Goal: Task Accomplishment & Management: Use online tool/utility

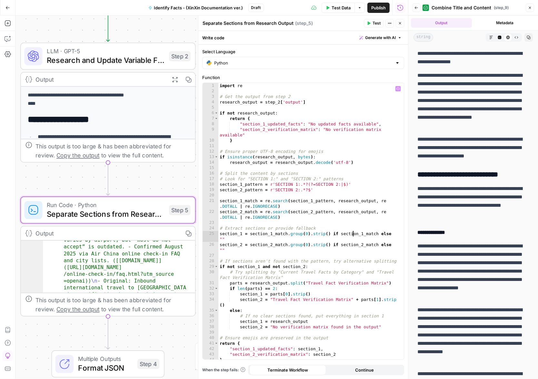
scroll to position [1457, 0]
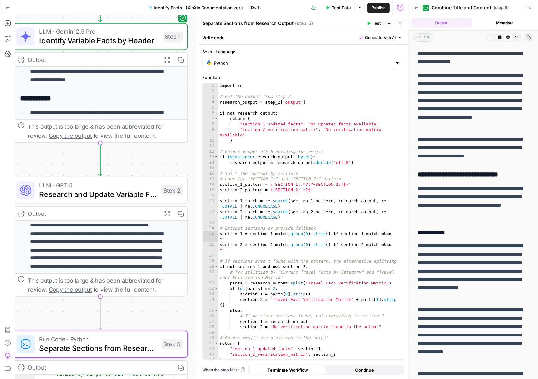
drag, startPoint x: 135, startPoint y: 86, endPoint x: 130, endPoint y: 159, distance: 73.0
click at [130, 159] on div "**********" at bounding box center [211, 197] width 393 height 364
click at [181, 61] on icon "button" at bounding box center [180, 59] width 6 height 6
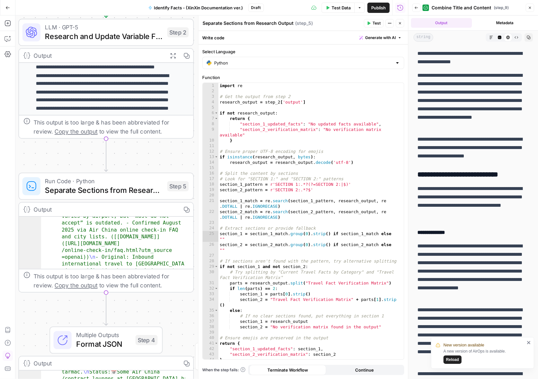
drag, startPoint x: 137, startPoint y: 156, endPoint x: 143, endPoint y: -3, distance: 158.2
click at [143, 0] on html "**********" at bounding box center [269, 189] width 538 height 379
click at [186, 55] on icon "button" at bounding box center [186, 55] width 6 height 6
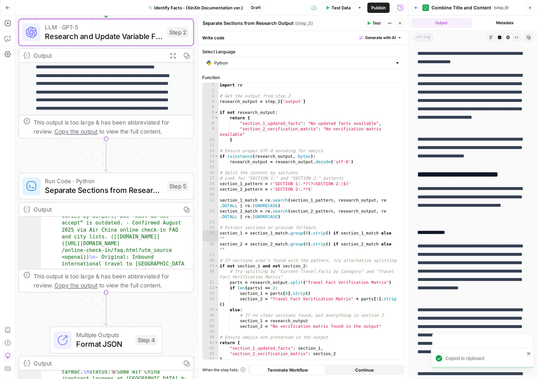
scroll to position [3, 0]
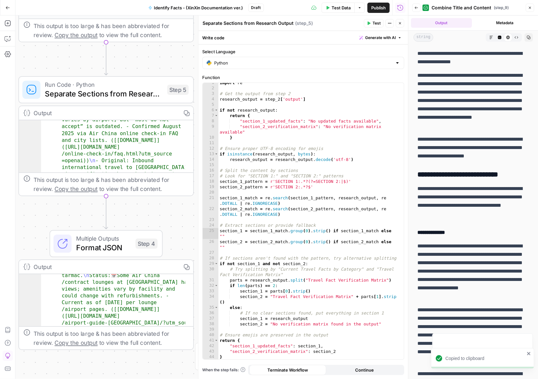
drag, startPoint x: 152, startPoint y: 132, endPoint x: 152, endPoint y: 24, distance: 108.7
click at [152, 24] on div "**********" at bounding box center [211, 197] width 393 height 364
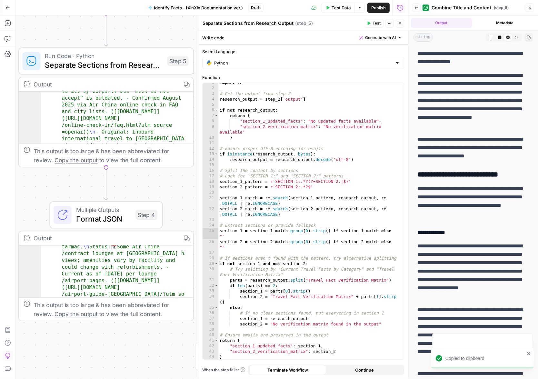
click at [184, 86] on icon "button" at bounding box center [186, 84] width 6 height 6
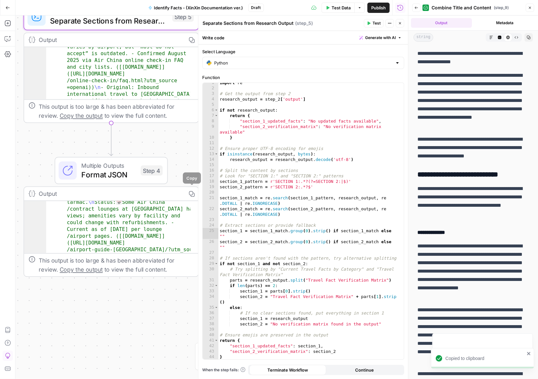
click at [146, 184] on div "Multiple Outputs Format JSON Step 4" at bounding box center [111, 170] width 113 height 27
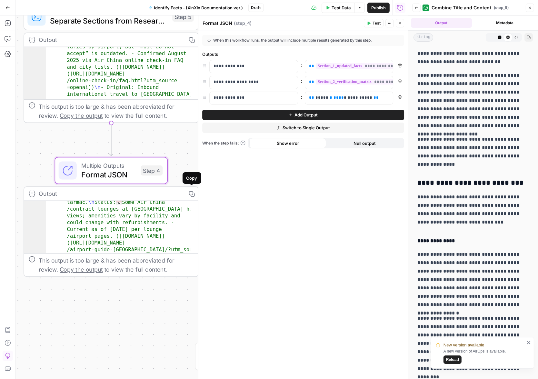
click at [190, 195] on icon "button" at bounding box center [192, 194] width 6 height 6
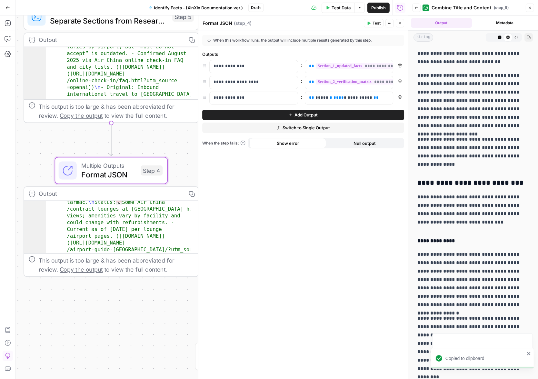
click at [193, 193] on icon "button" at bounding box center [191, 194] width 6 height 6
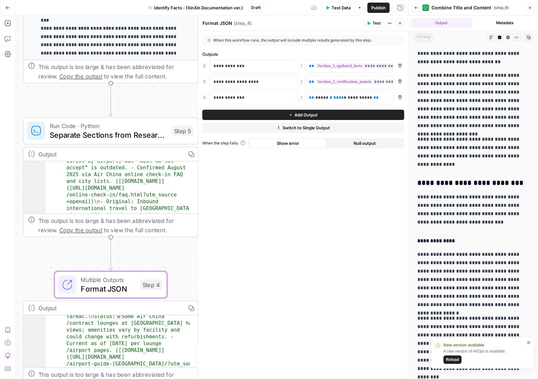
click at [7, 12] on button "Go Back" at bounding box center [8, 8] width 12 height 12
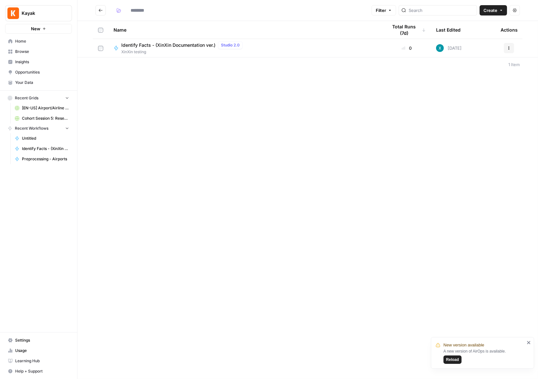
type input "**********"
click at [96, 14] on button "Go back" at bounding box center [101, 10] width 10 height 10
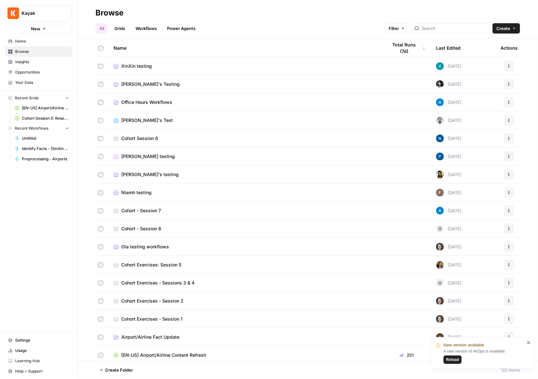
click at [49, 53] on span "Browse" at bounding box center [42, 52] width 54 height 6
click at [149, 27] on link "Workflows" at bounding box center [146, 28] width 29 height 10
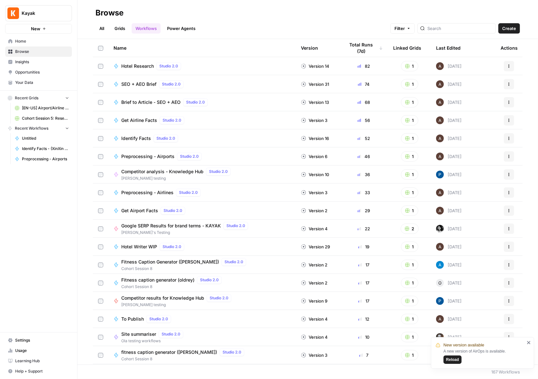
click at [122, 27] on link "Grids" at bounding box center [120, 28] width 18 height 10
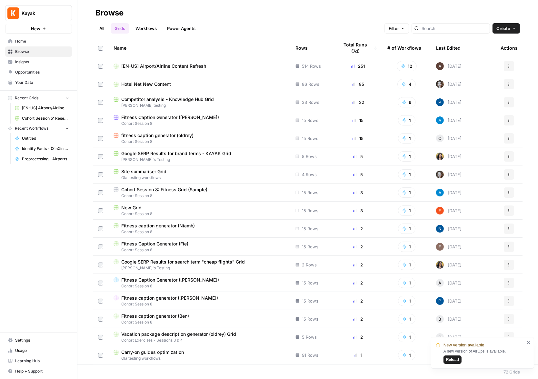
click at [52, 82] on span "Your Data" at bounding box center [42, 83] width 54 height 6
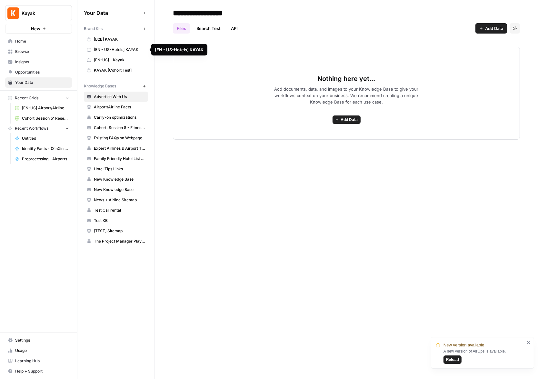
click at [124, 51] on span "[EN - US-Hotels] KAYAK" at bounding box center [119, 50] width 51 height 6
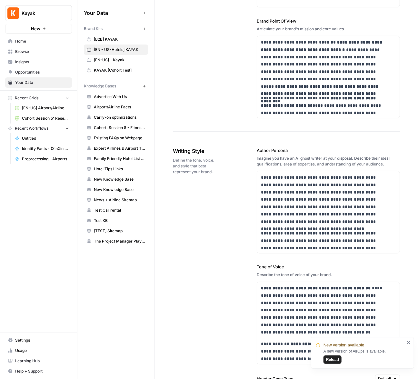
scroll to position [360, 0]
click at [111, 39] on span "[B2B] KAYAK" at bounding box center [119, 39] width 51 height 6
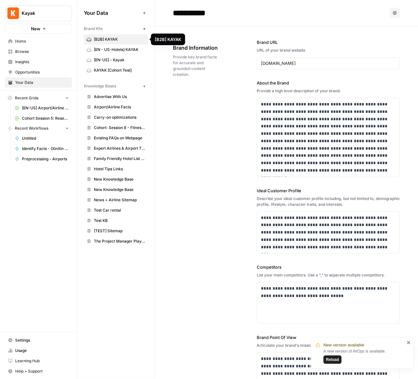
click at [111, 55] on link "[EN-US] - Kayak" at bounding box center [116, 60] width 64 height 10
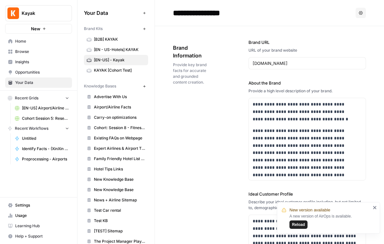
click at [42, 42] on span "Home" at bounding box center [42, 41] width 54 height 6
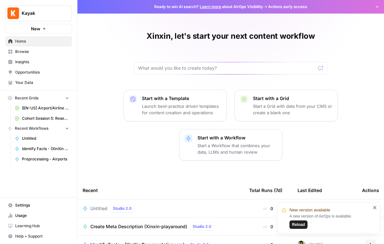
click at [35, 52] on span "Browse" at bounding box center [42, 52] width 54 height 6
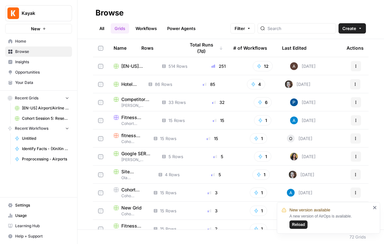
click at [102, 29] on link "All" at bounding box center [102, 28] width 13 height 10
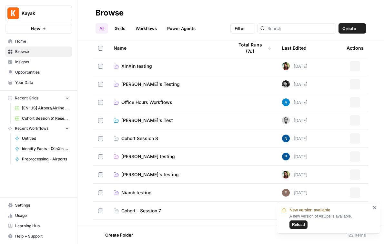
click at [137, 65] on span "XinXin testing" at bounding box center [136, 66] width 31 height 6
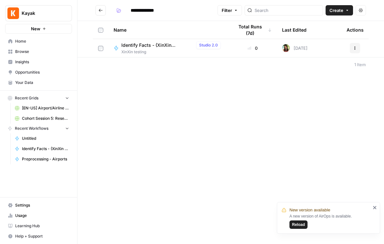
click at [132, 46] on span "Identify Facts - (XinXin Documentation ver.)" at bounding box center [157, 45] width 72 height 6
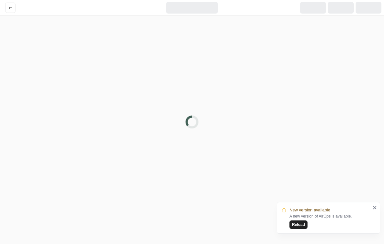
click at [132, 46] on div at bounding box center [192, 122] width 384 height 244
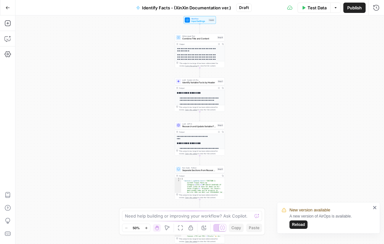
click at [190, 37] on span "Combine Title and Content" at bounding box center [199, 38] width 34 height 3
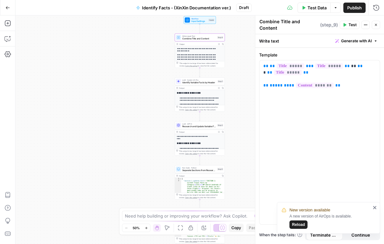
click at [195, 24] on div "Workflow Input Settings Inputs Test Step" at bounding box center [200, 20] width 32 height 8
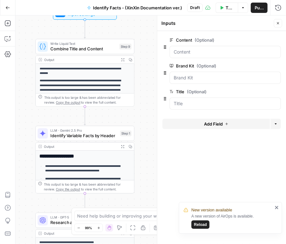
drag, startPoint x: 125, startPoint y: 118, endPoint x: 105, endPoint y: 119, distance: 20.0
click at [105, 119] on div "**********" at bounding box center [150, 129] width 270 height 228
click at [9, 41] on icon "button" at bounding box center [8, 38] width 6 height 6
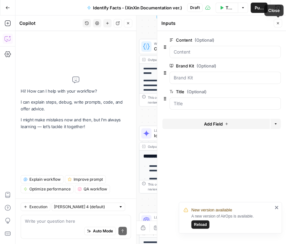
click at [280, 22] on button "Close" at bounding box center [278, 23] width 8 height 8
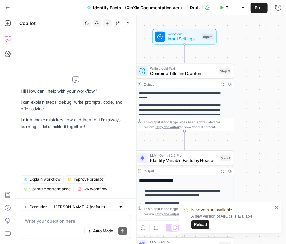
click at [194, 73] on span "Combine Title and Content" at bounding box center [183, 73] width 66 height 6
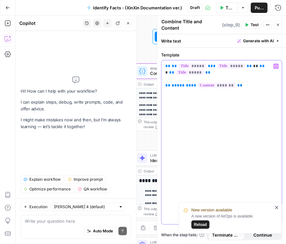
drag, startPoint x: 247, startPoint y: 89, endPoint x: 132, endPoint y: 55, distance: 120.2
click at [132, 55] on body "**********" at bounding box center [143, 122] width 286 height 244
click at [201, 72] on p "** ** ***** *** ***** ** ** ** * ** ***** ** ** ***** ** ** ******* **" at bounding box center [221, 76] width 113 height 26
drag, startPoint x: 244, startPoint y: 89, endPoint x: 156, endPoint y: 64, distance: 91.9
click at [157, 64] on div "Combine Title and Content Combine Title and Content ( step_9 ) Test Actions Clo…" at bounding box center [221, 129] width 129 height 228
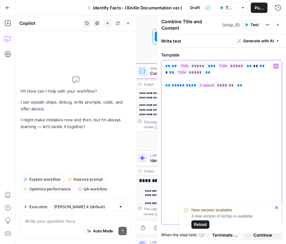
copy p "** ** ***** *** ***** ** ** ** * ** ***** ** ** ***** ** ** ******* **"
click at [279, 23] on icon "button" at bounding box center [278, 25] width 4 height 4
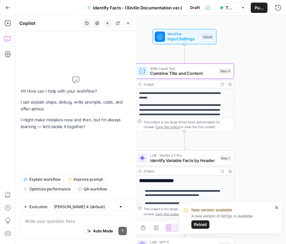
click at [127, 22] on icon "button" at bounding box center [128, 23] width 4 height 4
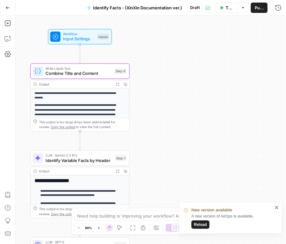
drag, startPoint x: 261, startPoint y: 96, endPoint x: 156, endPoint y: 95, distance: 104.9
click at [156, 96] on div "**********" at bounding box center [150, 129] width 270 height 228
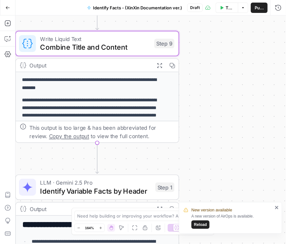
drag, startPoint x: 156, startPoint y: 95, endPoint x: 230, endPoint y: 79, distance: 75.9
click at [230, 80] on div "**********" at bounding box center [150, 129] width 270 height 228
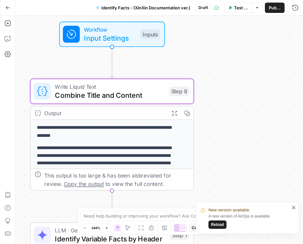
drag, startPoint x: 201, startPoint y: 103, endPoint x: 211, endPoint y: 166, distance: 64.0
click at [211, 166] on div "**********" at bounding box center [158, 129] width 287 height 228
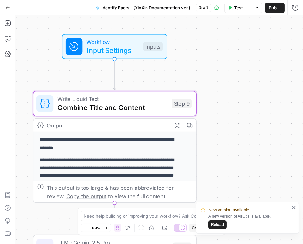
click at [127, 154] on div "**********" at bounding box center [114, 236] width 163 height 209
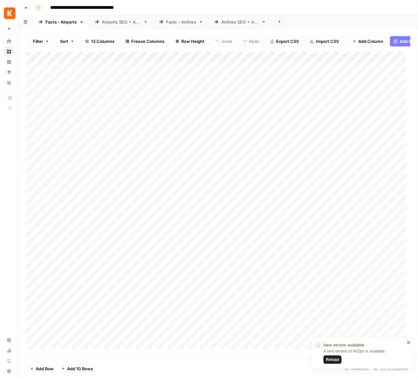
click at [276, 38] on span "Export CSV" at bounding box center [287, 41] width 23 height 6
click at [191, 21] on div "Facts - Airlines" at bounding box center [181, 22] width 30 height 6
click at [55, 19] on div "Facts - Airports" at bounding box center [60, 22] width 31 height 6
click at [122, 24] on div "Airports SEO + AEO" at bounding box center [121, 22] width 39 height 6
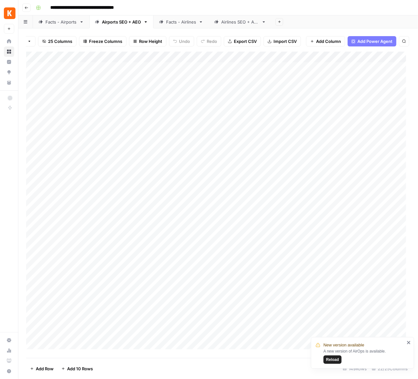
click at [370, 43] on span "Add Power Agent" at bounding box center [374, 41] width 35 height 6
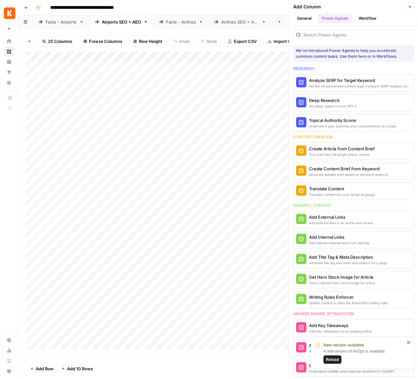
click at [408, 6] on icon "button" at bounding box center [410, 7] width 4 height 4
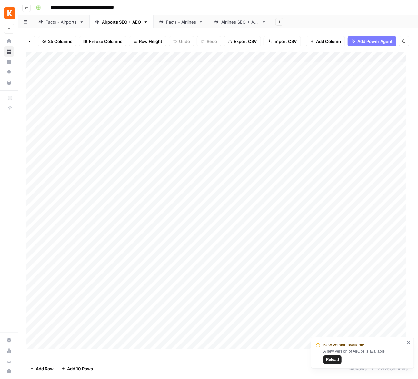
click at [251, 42] on span "Export CSV" at bounding box center [245, 41] width 23 height 6
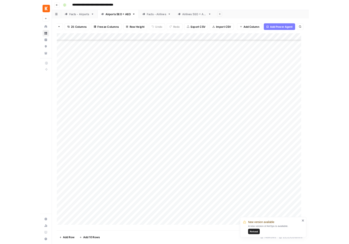
scroll to position [0, 0]
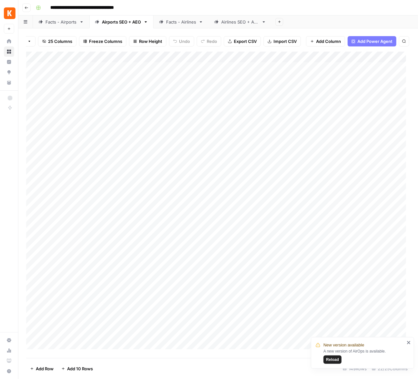
click at [175, 24] on div "Facts - Airlines" at bounding box center [181, 22] width 30 height 6
click at [287, 40] on span "Export CSV" at bounding box center [287, 41] width 23 height 6
click at [235, 25] on link "Airlines SEO + AEO" at bounding box center [240, 21] width 63 height 13
click at [282, 42] on span "Export CSV" at bounding box center [288, 41] width 23 height 6
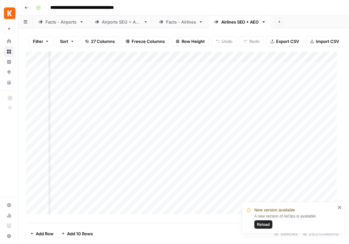
scroll to position [0, 557]
click at [51, 24] on div "Facts - Airports" at bounding box center [60, 22] width 31 height 6
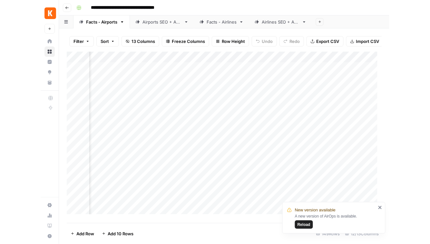
scroll to position [0, 448]
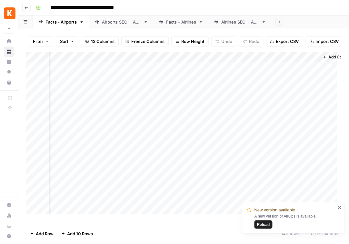
click at [115, 60] on div "Add Column" at bounding box center [184, 135] width 316 height 167
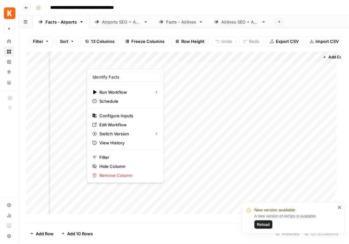
click at [110, 61] on div at bounding box center [116, 62] width 58 height 13
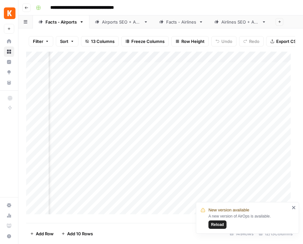
scroll to position [0, 187]
click at [129, 23] on div "Airports SEO + AEO" at bounding box center [121, 22] width 39 height 6
click at [61, 25] on link "Facts - Airports" at bounding box center [61, 21] width 56 height 13
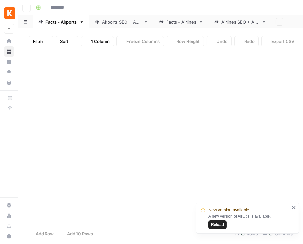
type input "**********"
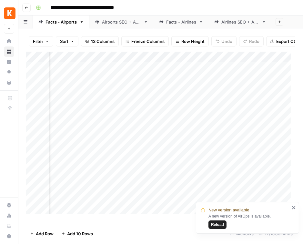
scroll to position [0, 512]
click at [131, 24] on div "Airports SEO + AEO" at bounding box center [121, 22] width 39 height 6
click at [59, 25] on div "Facts - Airports" at bounding box center [60, 22] width 31 height 6
click at [120, 22] on div "Airports SEO + AEO" at bounding box center [121, 22] width 39 height 6
click at [192, 25] on div "Facts - Airlines" at bounding box center [181, 22] width 30 height 6
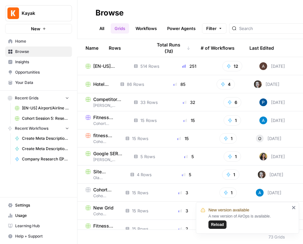
scroll to position [0, 65]
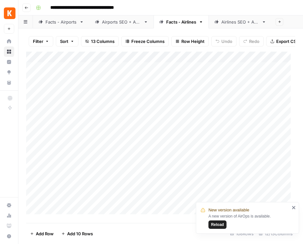
click at [55, 25] on div "Facts - Airports" at bounding box center [60, 22] width 31 height 6
click at [162, 60] on div "Add Column" at bounding box center [160, 135] width 269 height 167
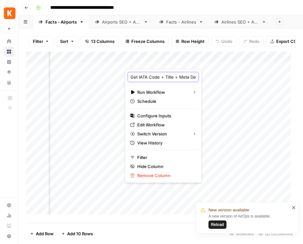
click at [160, 77] on input "Get IATA Code + Title + Meta Description" at bounding box center [162, 77] width 65 height 6
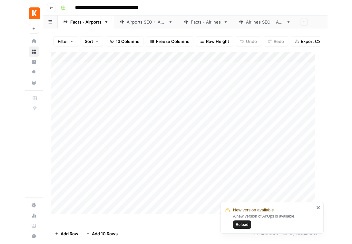
scroll to position [0, 0]
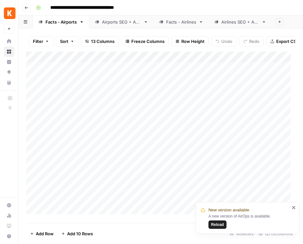
click at [294, 207] on icon "close" at bounding box center [294, 207] width 5 height 5
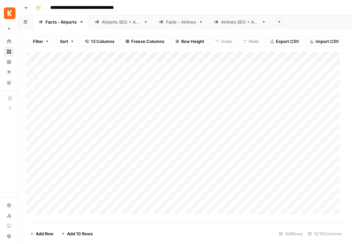
click at [35, 61] on div "Add Column" at bounding box center [185, 135] width 318 height 167
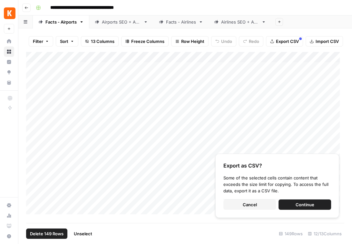
click at [252, 206] on span "Cancel" at bounding box center [250, 204] width 14 height 6
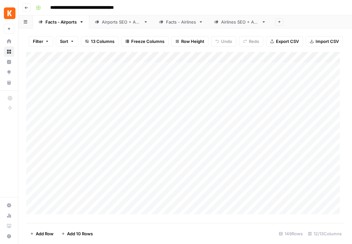
drag, startPoint x: 46, startPoint y: 63, endPoint x: 41, endPoint y: 75, distance: 13.6
click at [41, 75] on div "Add Column" at bounding box center [185, 135] width 318 height 167
drag, startPoint x: 37, startPoint y: 62, endPoint x: 277, endPoint y: 133, distance: 250.8
click at [277, 134] on div "Add Column" at bounding box center [185, 135] width 318 height 167
click at [231, 131] on div "Add Column" at bounding box center [185, 135] width 318 height 167
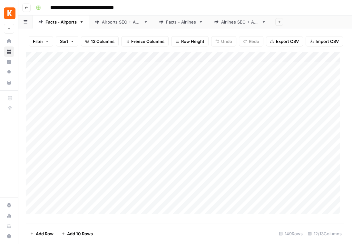
click at [101, 121] on div "Add Column" at bounding box center [185, 135] width 318 height 167
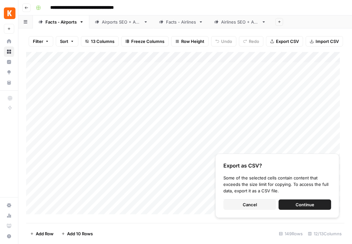
click at [99, 125] on div "Add Column" at bounding box center [185, 135] width 318 height 167
click at [111, 158] on div "Add Column" at bounding box center [185, 135] width 318 height 167
click at [257, 203] on button "Cancel" at bounding box center [250, 204] width 53 height 10
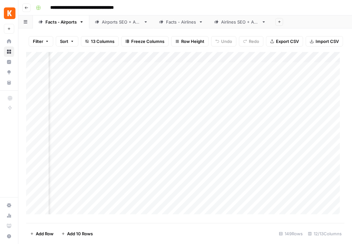
scroll to position [0, 463]
drag, startPoint x: 55, startPoint y: 201, endPoint x: 403, endPoint y: 70, distance: 371.6
click at [352, 70] on html "**********" at bounding box center [176, 122] width 352 height 244
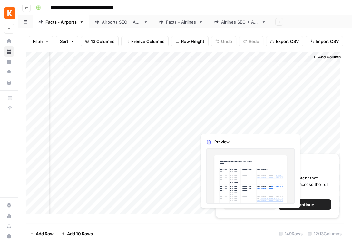
click at [254, 204] on span "Cancel" at bounding box center [250, 204] width 14 height 6
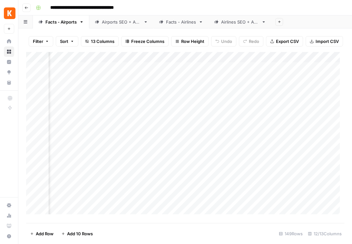
scroll to position [0, 109]
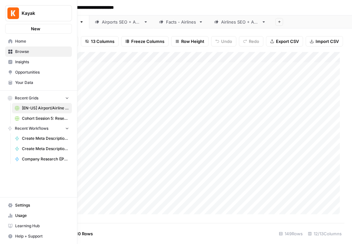
click at [13, 10] on img "Workspace: Kayak" at bounding box center [13, 13] width 12 height 12
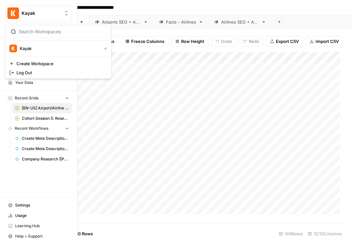
click at [23, 19] on button "Kayak" at bounding box center [38, 13] width 67 height 16
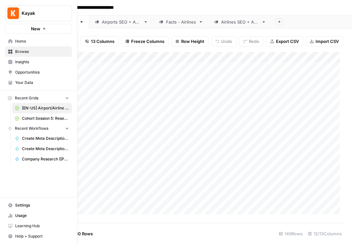
click at [44, 84] on span "Your Data" at bounding box center [42, 83] width 54 height 6
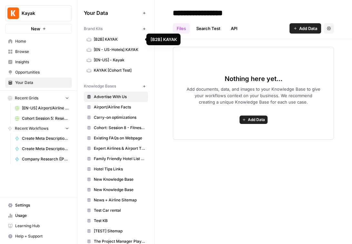
click at [126, 42] on link "[B2B] KAYAK" at bounding box center [116, 39] width 64 height 10
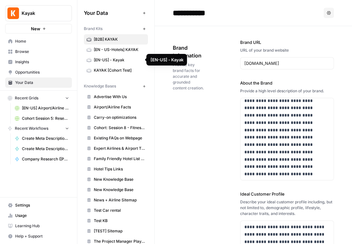
click at [114, 61] on span "[EN-US] - Kayak" at bounding box center [119, 60] width 51 height 6
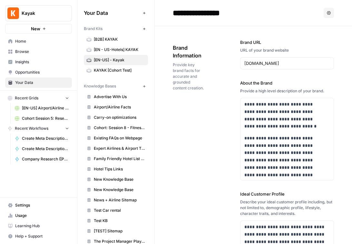
click at [121, 51] on span "[EN - US-Hotels] KAYAK" at bounding box center [119, 50] width 51 height 6
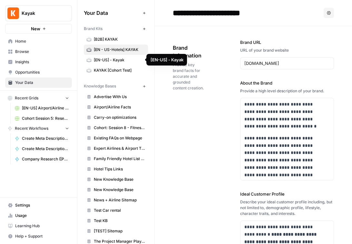
click at [121, 63] on span "[EN-US] - Kayak" at bounding box center [119, 60] width 51 height 6
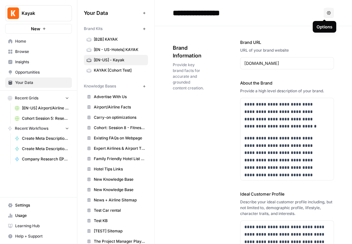
click at [327, 12] on icon "button" at bounding box center [329, 13] width 4 height 4
click at [278, 12] on div "**********" at bounding box center [247, 13] width 148 height 10
